Goal: Task Accomplishment & Management: Complete application form

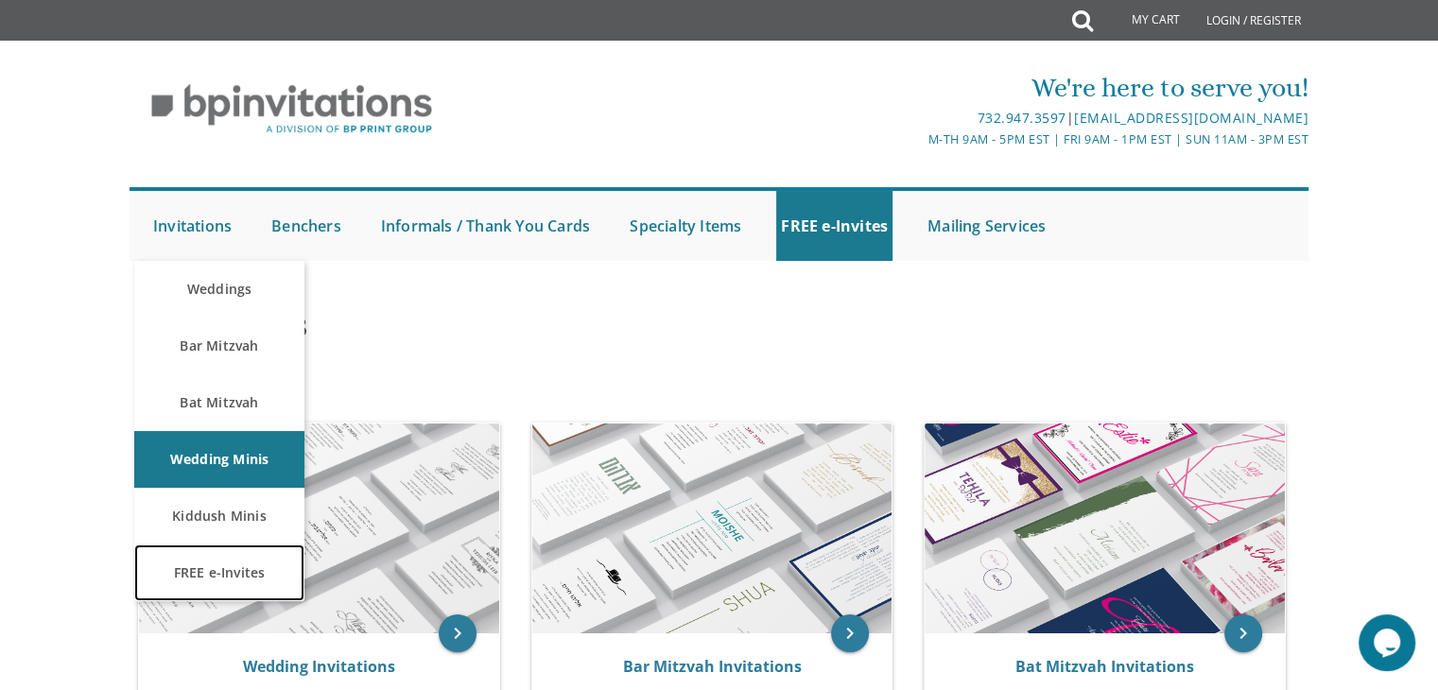
click at [182, 582] on link "FREE e-Invites" at bounding box center [219, 572] width 170 height 57
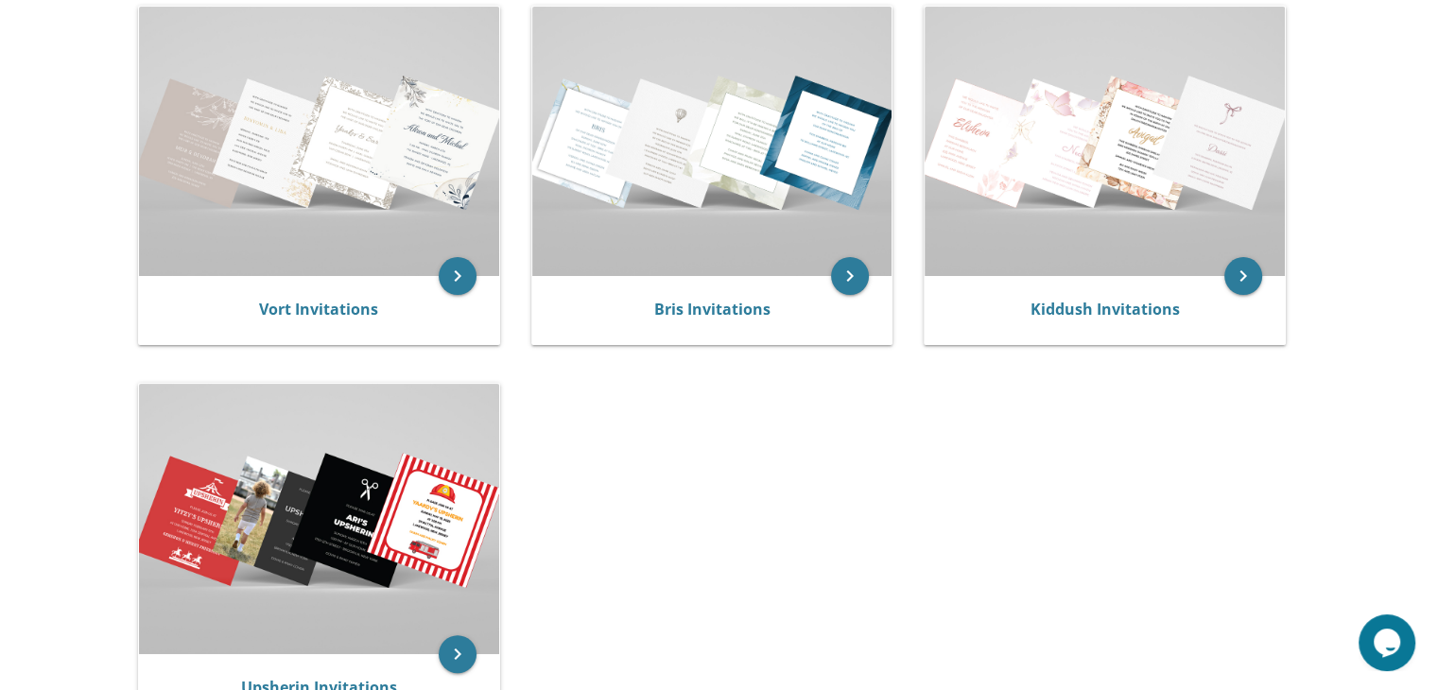
scroll to position [413, 0]
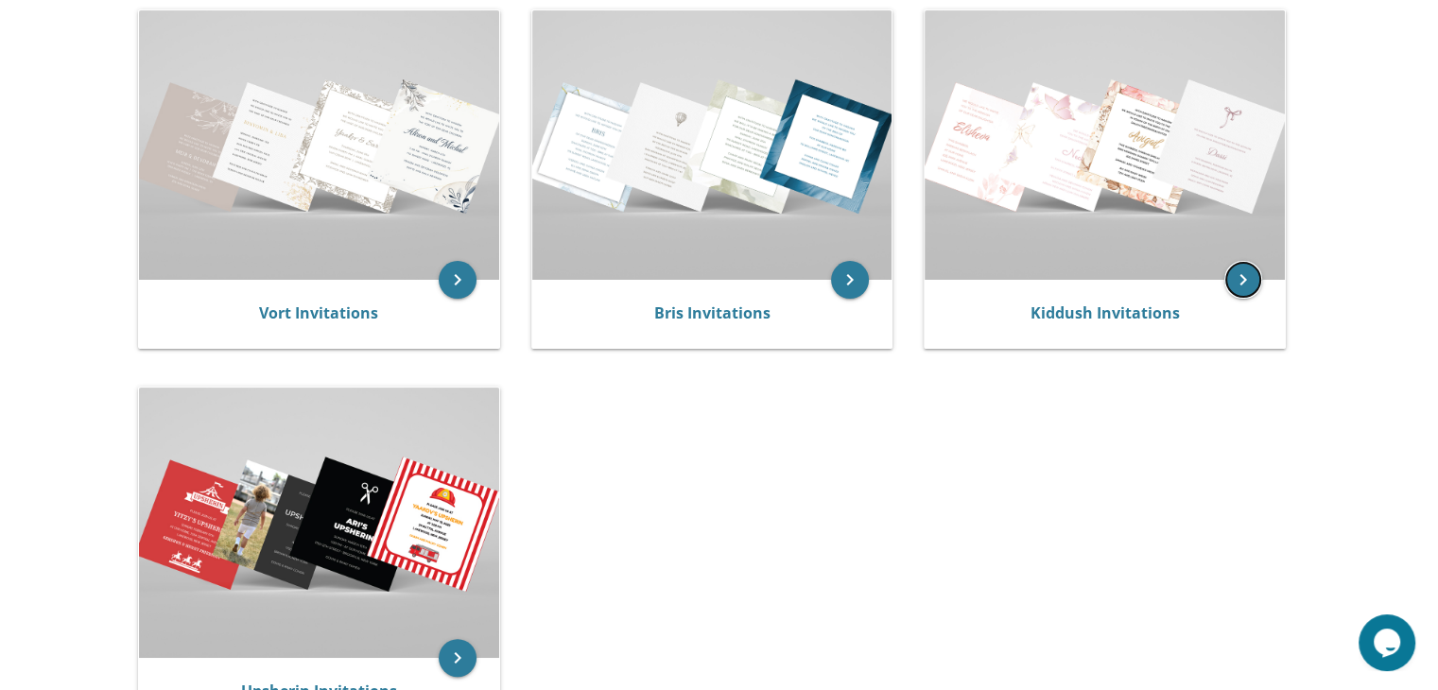
click at [1238, 285] on icon "keyboard_arrow_right" at bounding box center [1243, 280] width 38 height 38
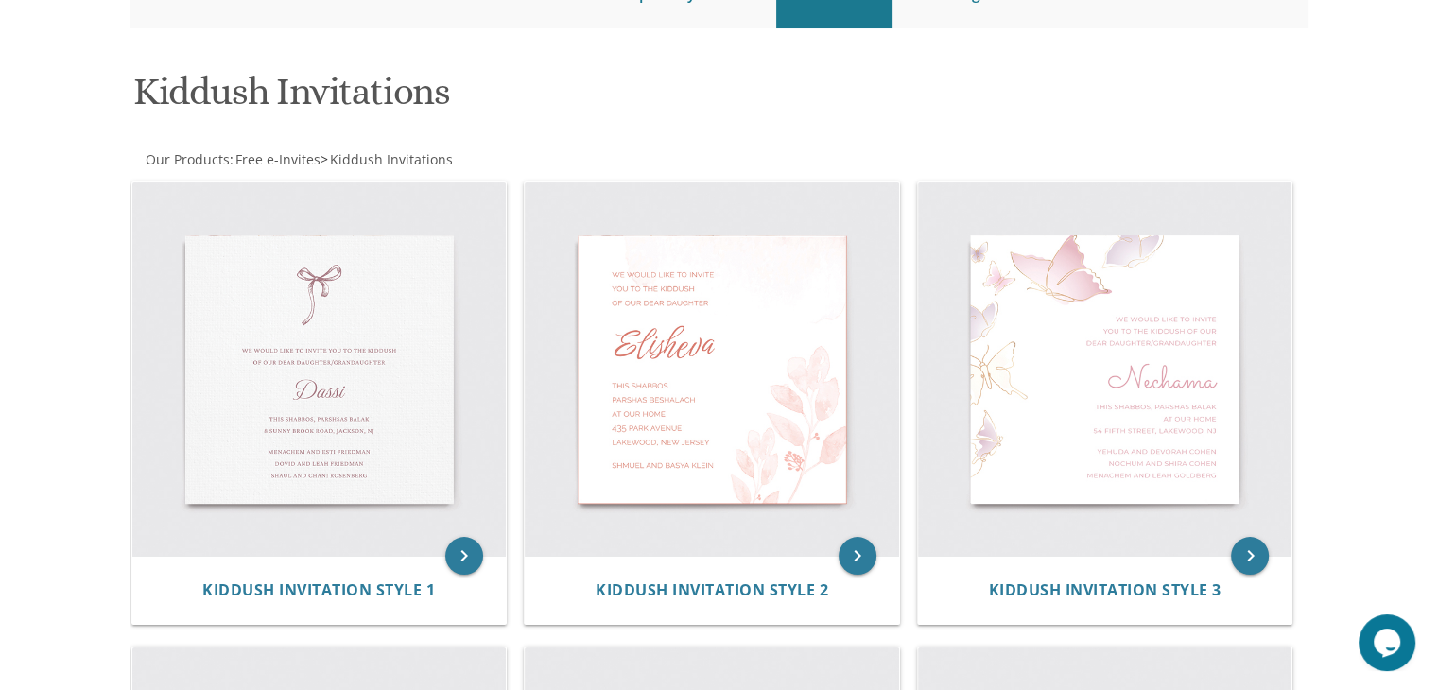
scroll to position [230, 0]
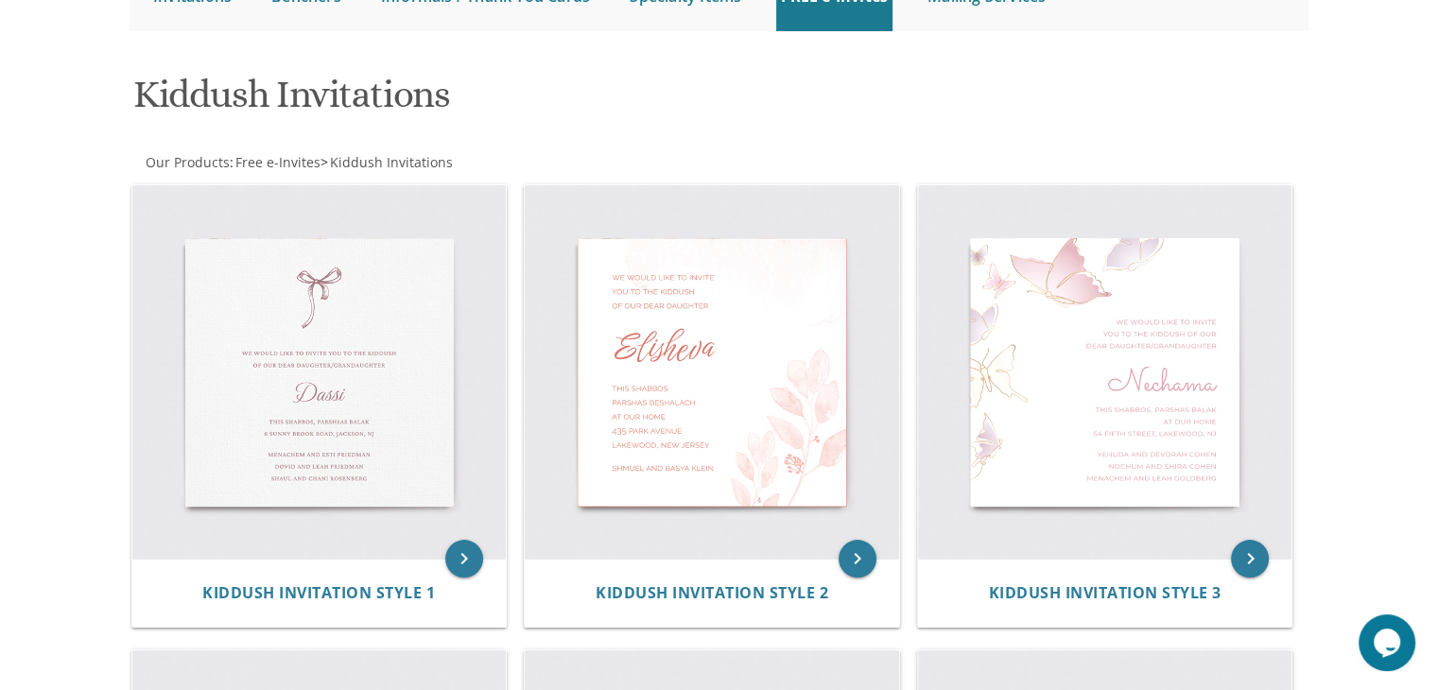
click at [303, 334] on img at bounding box center [319, 372] width 374 height 374
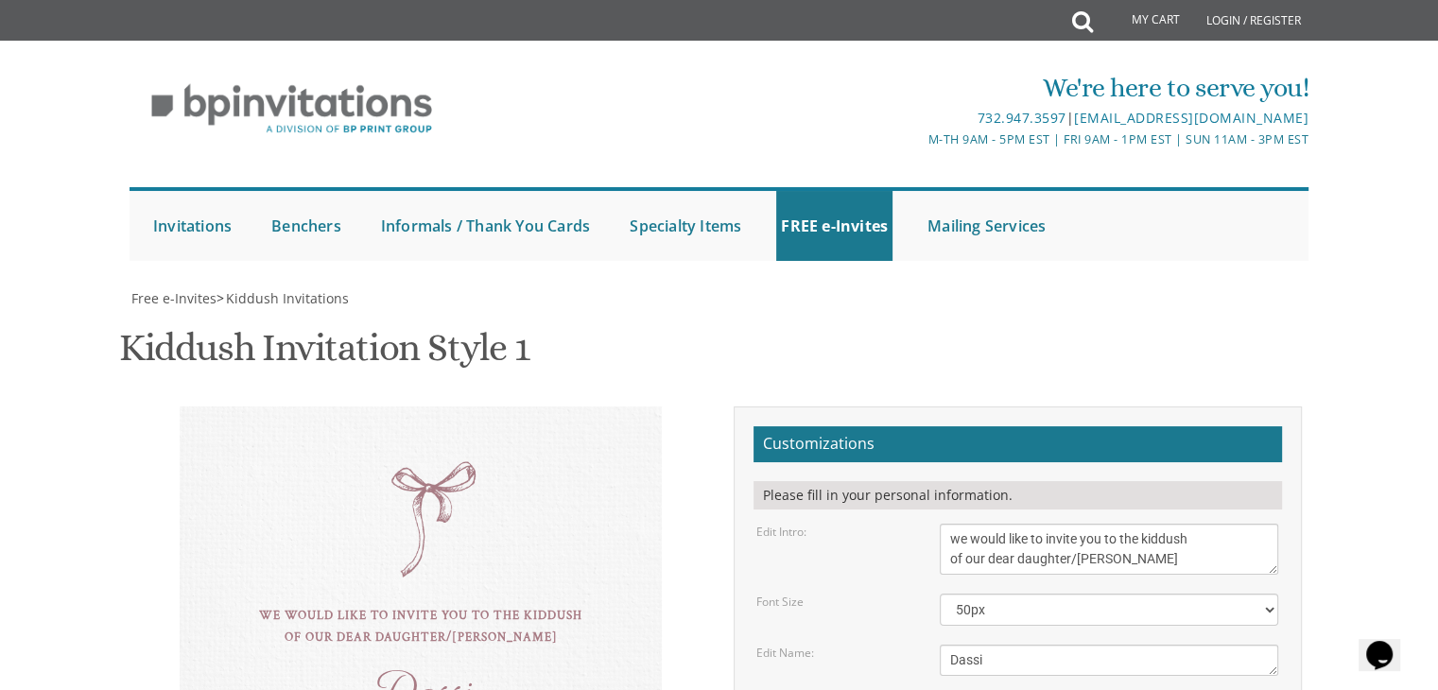
scroll to position [327, 0]
click at [997, 645] on textarea "Dassi" at bounding box center [1109, 660] width 338 height 31
type textarea "D"
type textarea "[PERSON_NAME]"
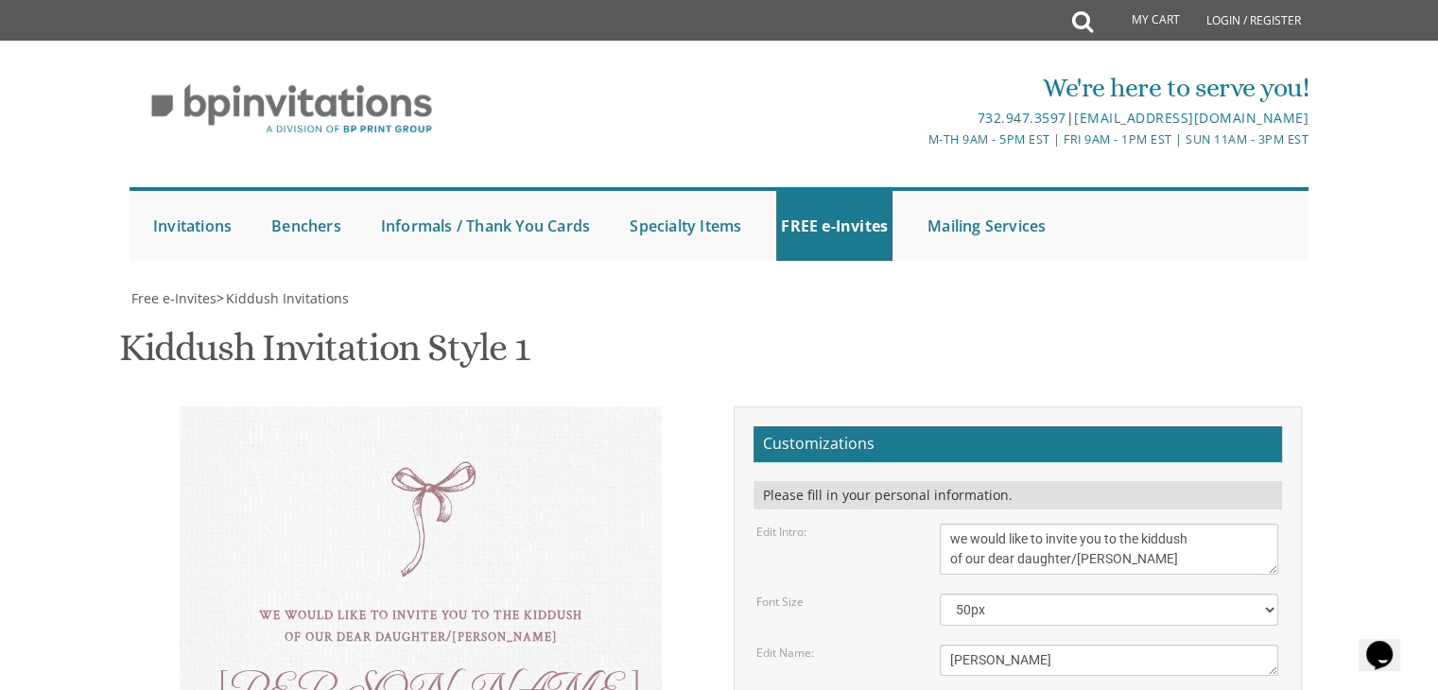
type input "[EMAIL_ADDRESS][DOMAIN_NAME]"
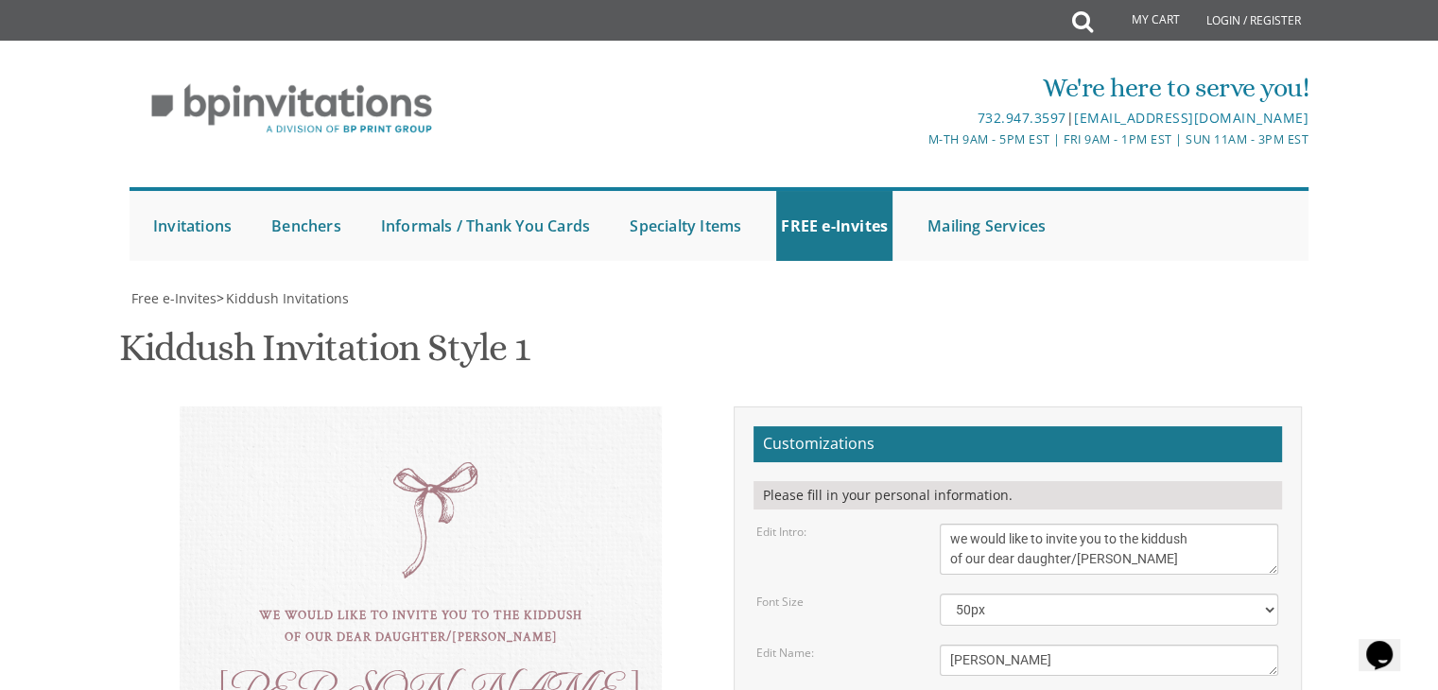
type textarea "[PERSON_NAME] & [PERSON_NAME] [PERSON_NAME] & [PERSON_NAME] & [PERSON_NAME]"
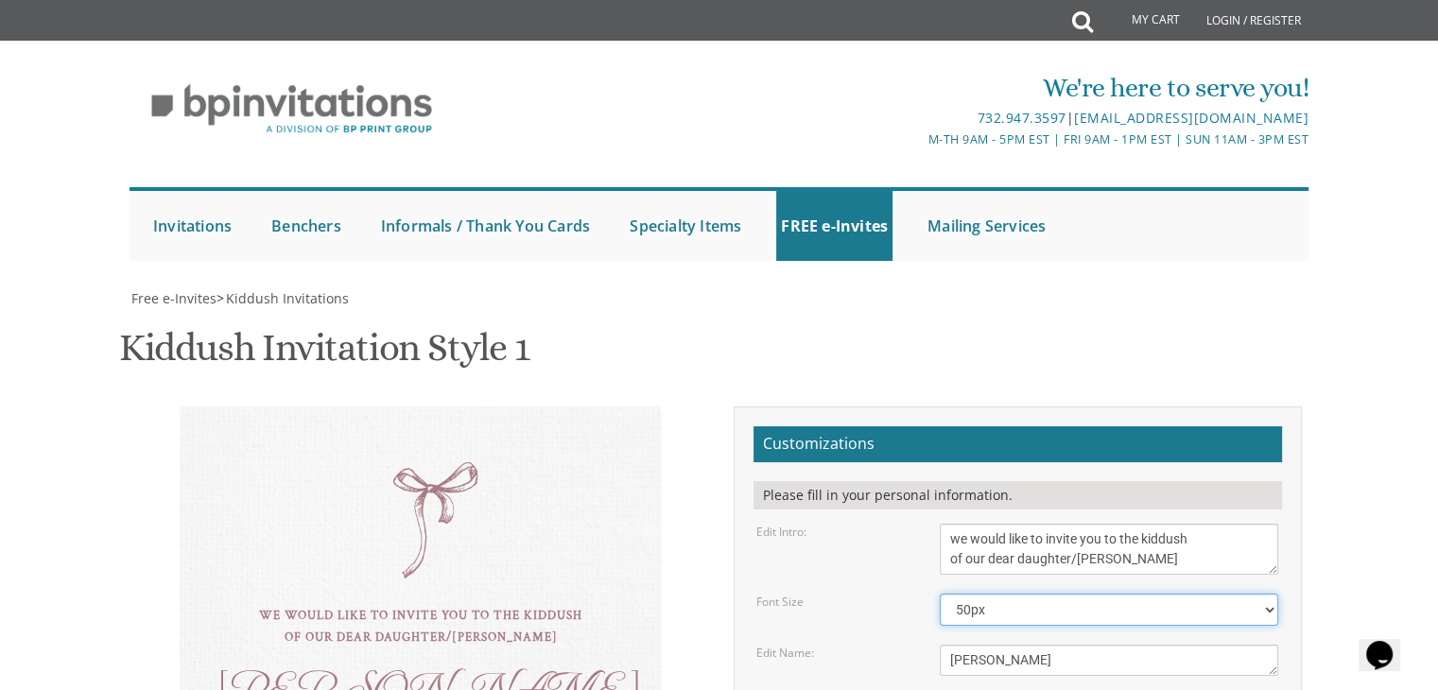
click at [1095, 594] on select "40px 50px 60px" at bounding box center [1109, 610] width 338 height 32
select select "60px"
click at [940, 594] on select "40px 50px 60px" at bounding box center [1109, 610] width 338 height 32
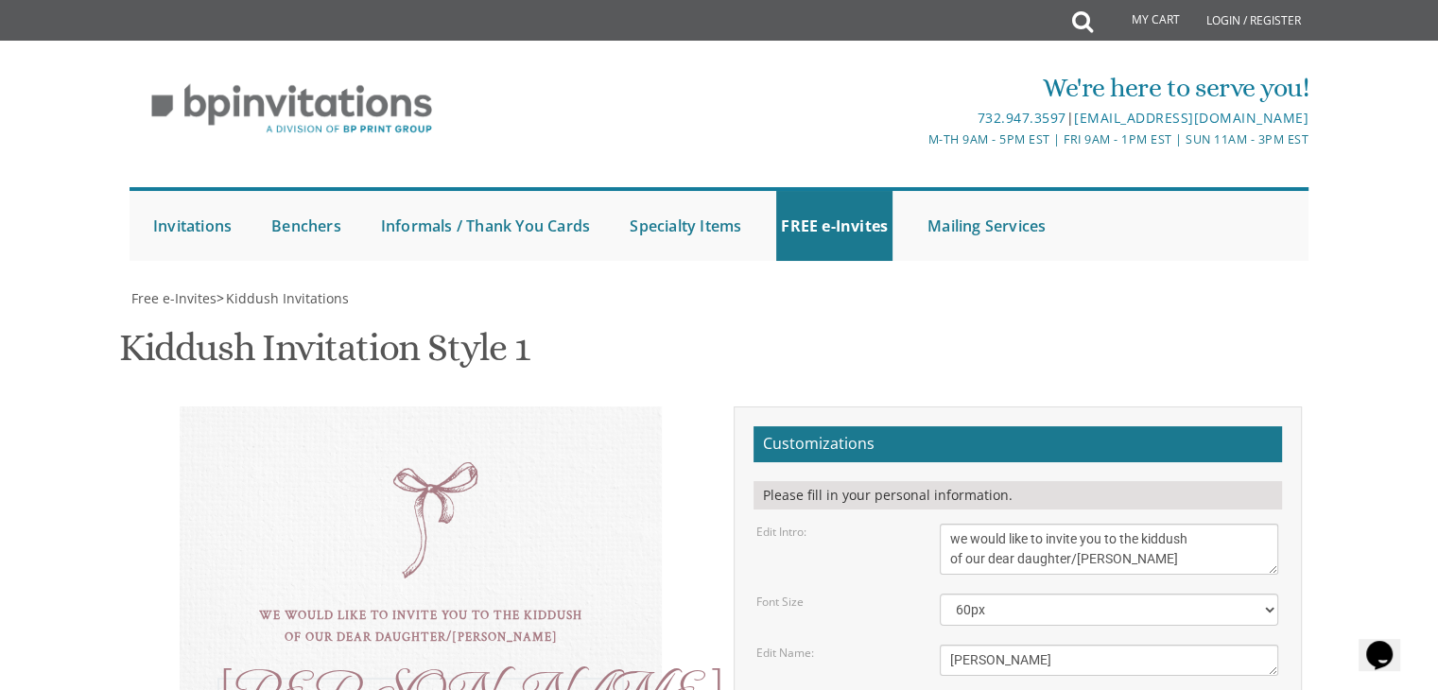
click at [1024, 645] on textarea "Dassi" at bounding box center [1109, 660] width 338 height 31
click at [904, 524] on div "Edit Intro: we would like to invite you to the kiddush of our dear daughter/gra…" at bounding box center [1017, 549] width 550 height 51
click at [450, 678] on div "[PERSON_NAME]" at bounding box center [420, 689] width 406 height 22
click at [441, 678] on div "[PERSON_NAME]" at bounding box center [420, 689] width 406 height 22
click at [403, 678] on div "[PERSON_NAME]" at bounding box center [420, 689] width 406 height 22
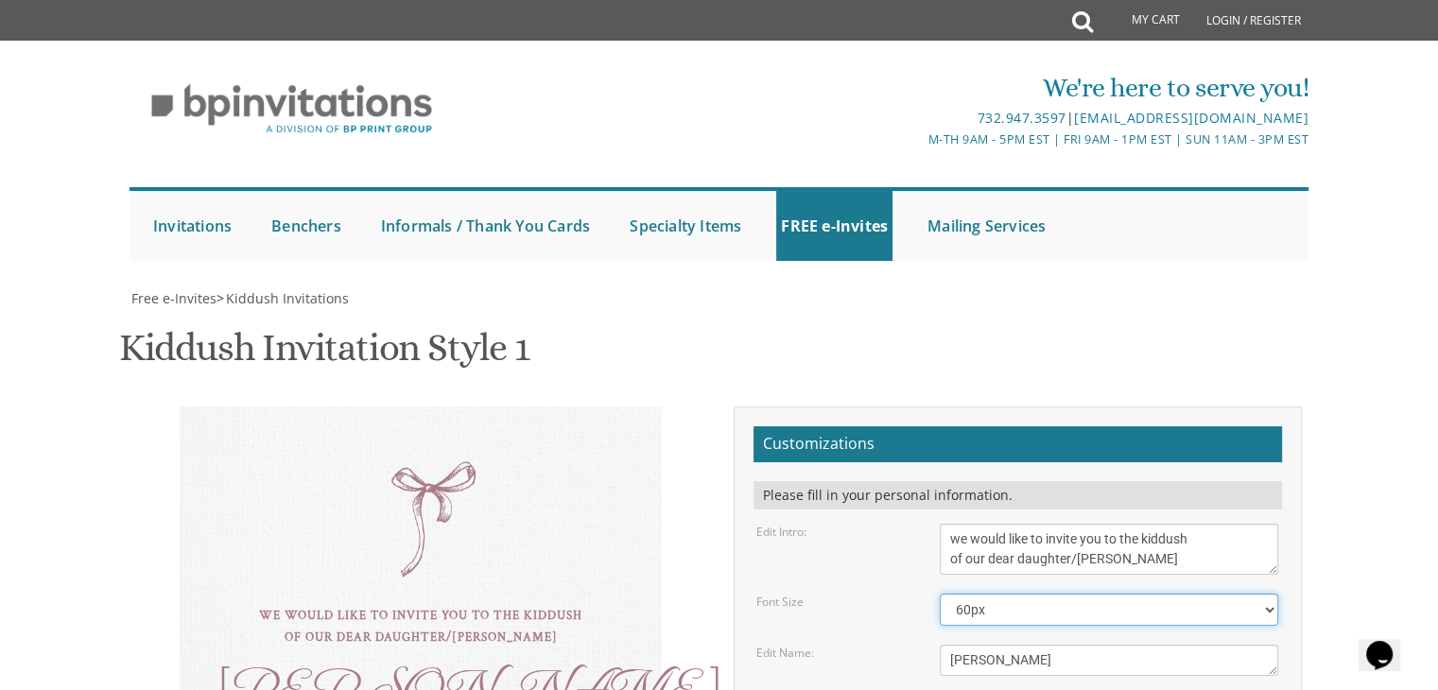
click at [994, 594] on select "40px 50px 60px" at bounding box center [1109, 610] width 338 height 32
click at [940, 594] on select "40px 50px 60px" at bounding box center [1109, 610] width 338 height 32
click at [494, 678] on div "[PERSON_NAME]" at bounding box center [420, 689] width 406 height 22
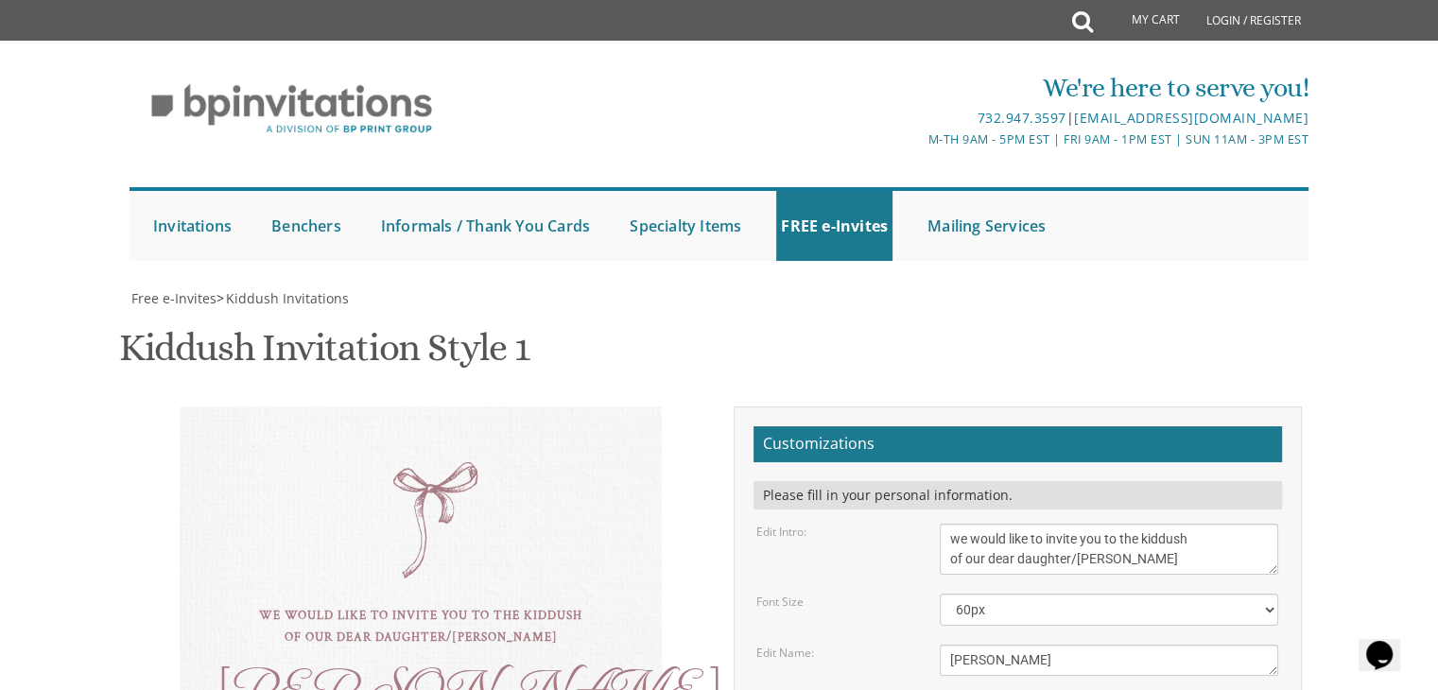
type textarea "this shabbos, parshsas ki setzei [PERSON_NAME] home [STREET_ADDRESS]"
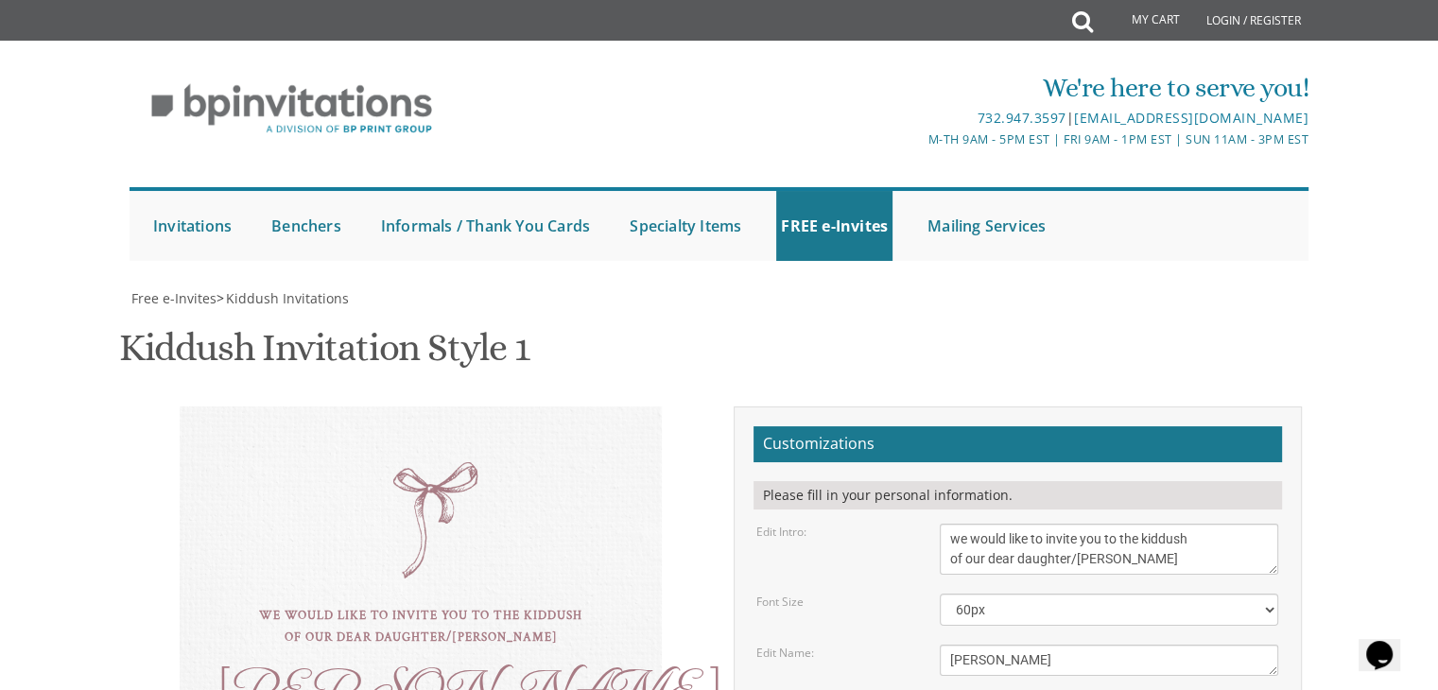
click at [1224, 645] on textarea "Dassi" at bounding box center [1109, 660] width 338 height 31
click at [1208, 594] on select "40px 50px 60px" at bounding box center [1109, 610] width 338 height 32
